Goal: Transaction & Acquisition: Purchase product/service

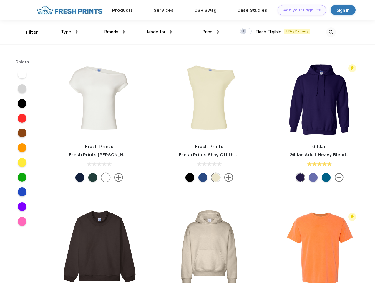
click at [300, 10] on link "Add your Logo Design Tool" at bounding box center [302, 10] width 49 height 10
click at [0, 0] on div "Design Tool" at bounding box center [0, 0] width 0 height 0
click at [316, 10] on link "Add your Logo Design Tool" at bounding box center [302, 10] width 49 height 10
click at [28, 32] on div "Filter" at bounding box center [32, 32] width 12 height 7
click at [70, 32] on span "Type" at bounding box center [66, 31] width 10 height 5
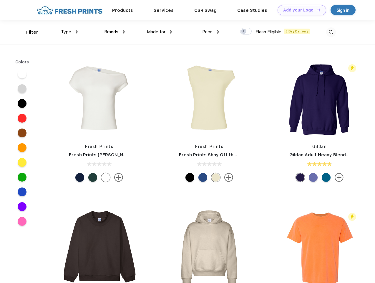
click at [115, 32] on span "Brands" at bounding box center [111, 31] width 14 height 5
click at [160, 32] on span "Made for" at bounding box center [156, 31] width 19 height 5
click at [211, 32] on span "Price" at bounding box center [207, 31] width 10 height 5
click at [246, 32] on div at bounding box center [245, 31] width 11 height 6
click at [244, 32] on input "checkbox" at bounding box center [242, 30] width 4 height 4
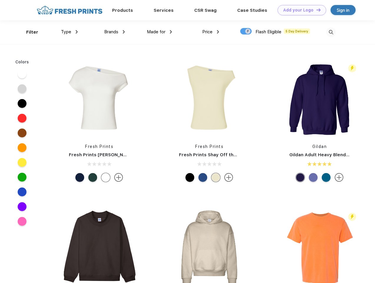
click at [331, 32] on img at bounding box center [331, 32] width 10 height 10
